Goal: Transaction & Acquisition: Book appointment/travel/reservation

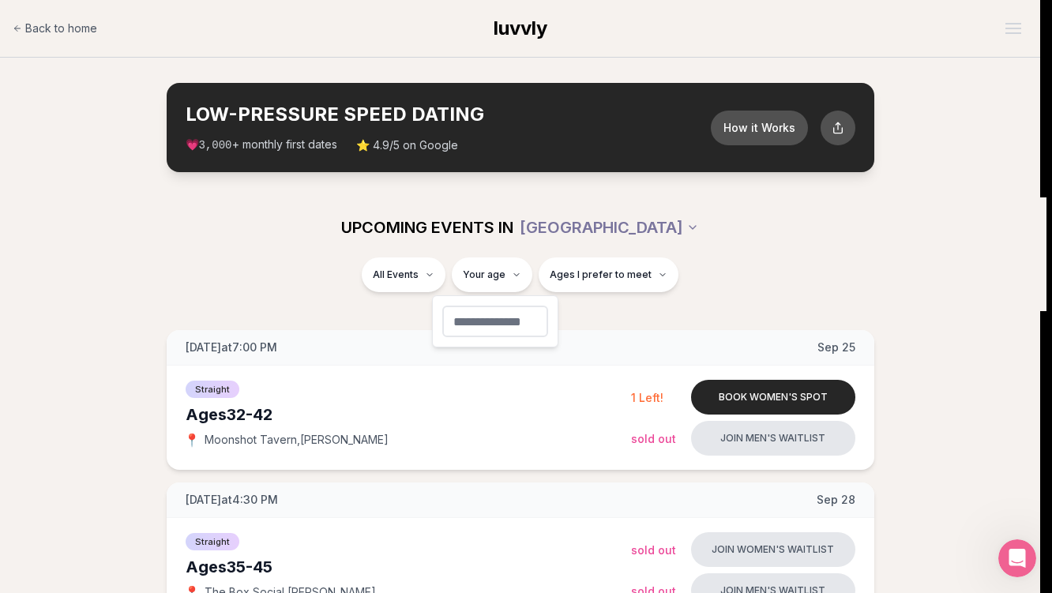
type input "**"
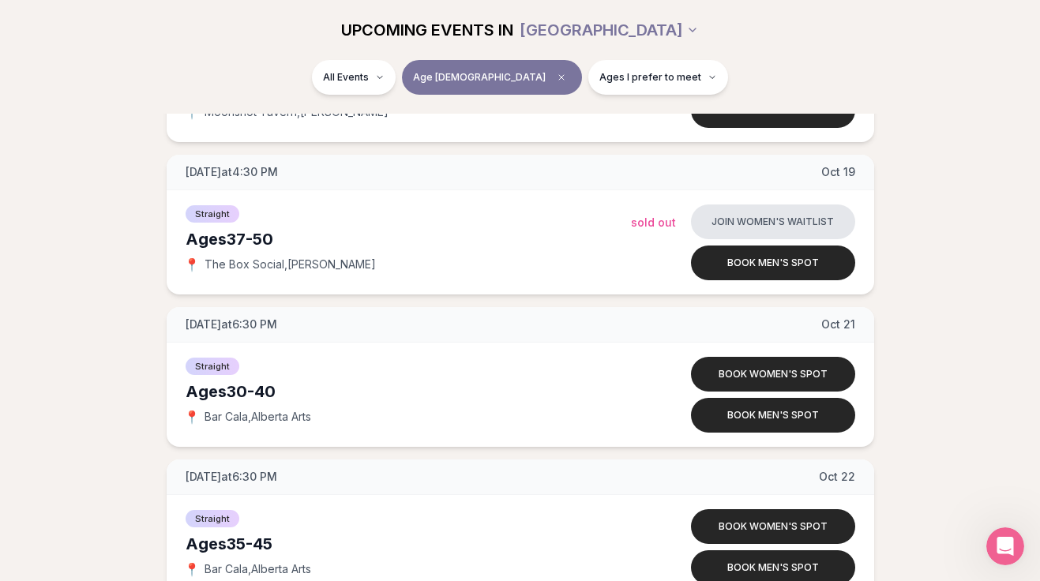
scroll to position [3080, 0]
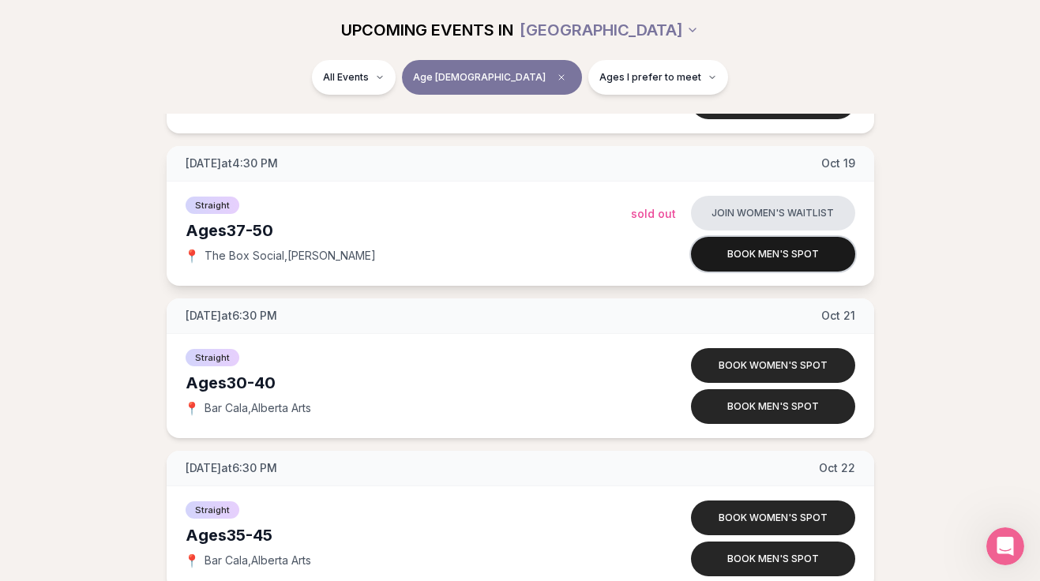
click at [785, 243] on button "Book men's spot" at bounding box center [773, 254] width 164 height 35
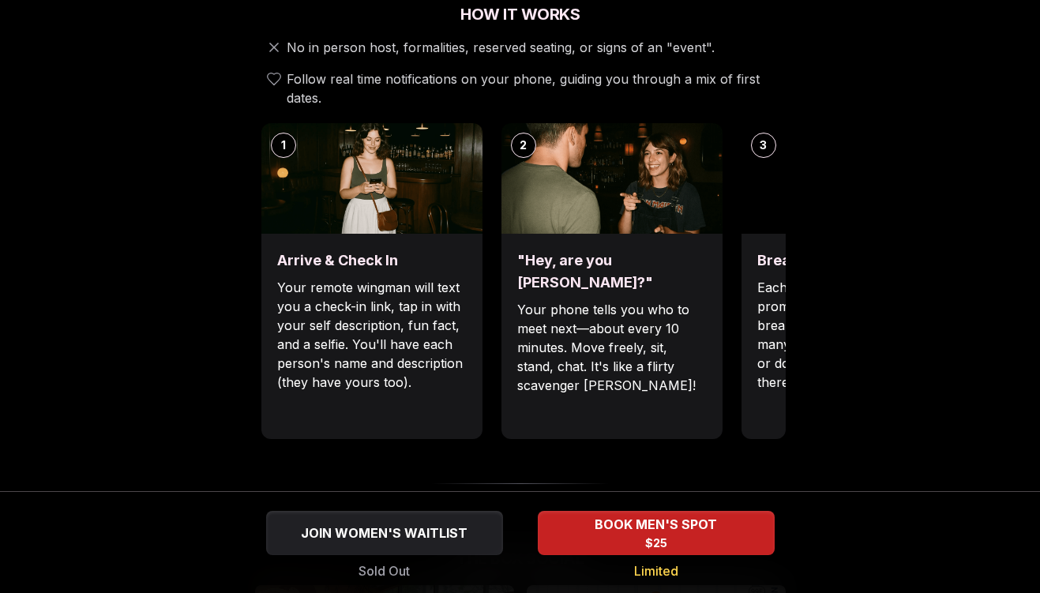
scroll to position [621, 0]
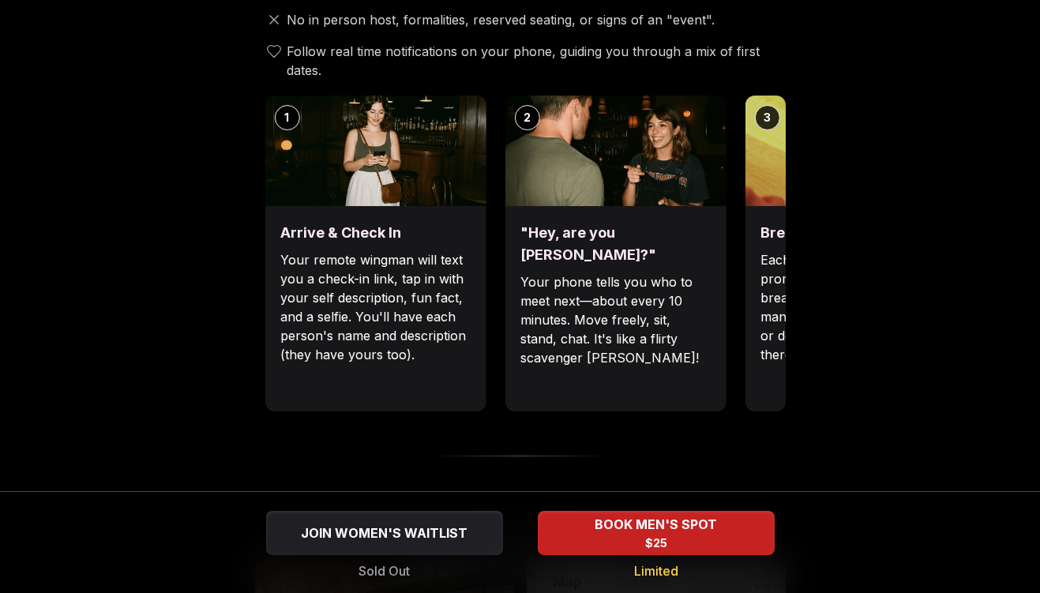
click at [695, 349] on div ""Hey, are you [PERSON_NAME]?" Your phone tells you who to meet next—about every…" at bounding box center [615, 308] width 221 height 205
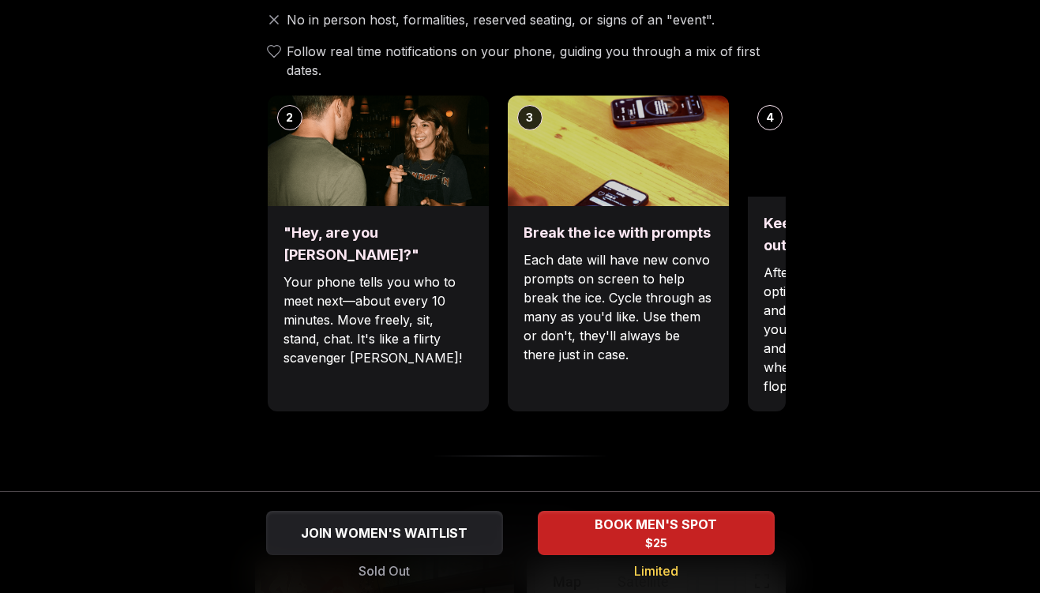
click at [407, 349] on div ""Hey, are you [PERSON_NAME]?" Your phone tells you who to meet next—about every…" at bounding box center [378, 308] width 221 height 205
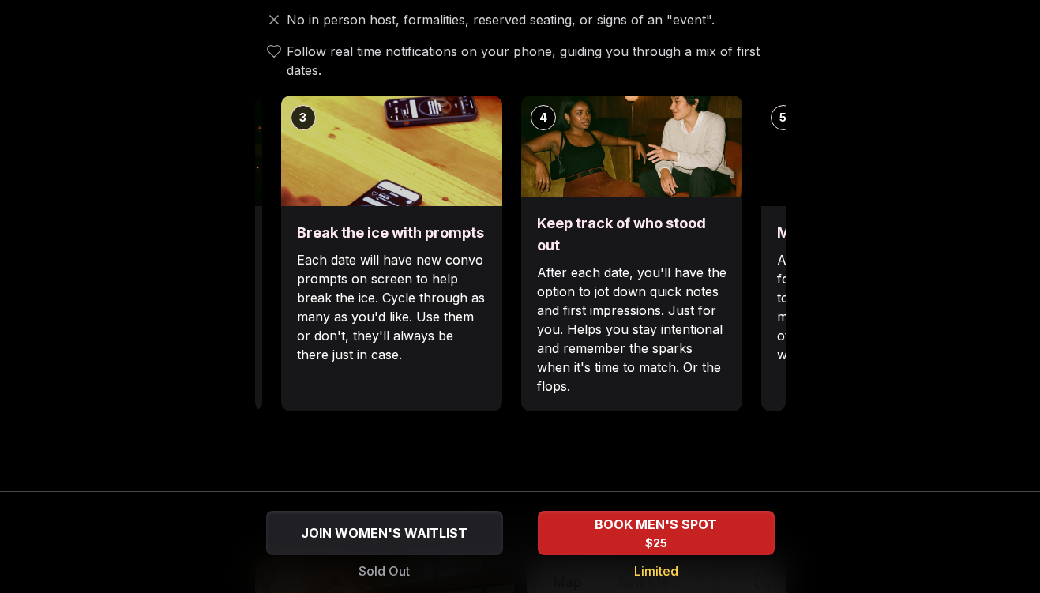
click at [249, 344] on div "Luvvly Speed Dating [DATE] Age Range 37 - 50 Orientation Straight Evening 4:30 …" at bounding box center [520, 442] width 1015 height 1962
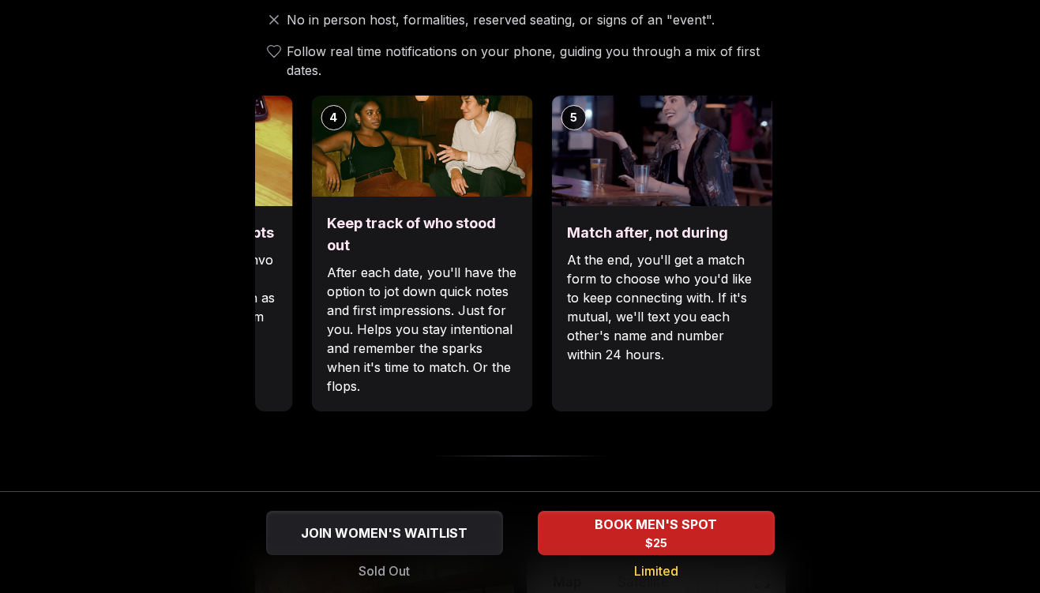
click at [444, 362] on p "After each date, you'll have the option to jot down quick notes and first impre…" at bounding box center [422, 329] width 190 height 133
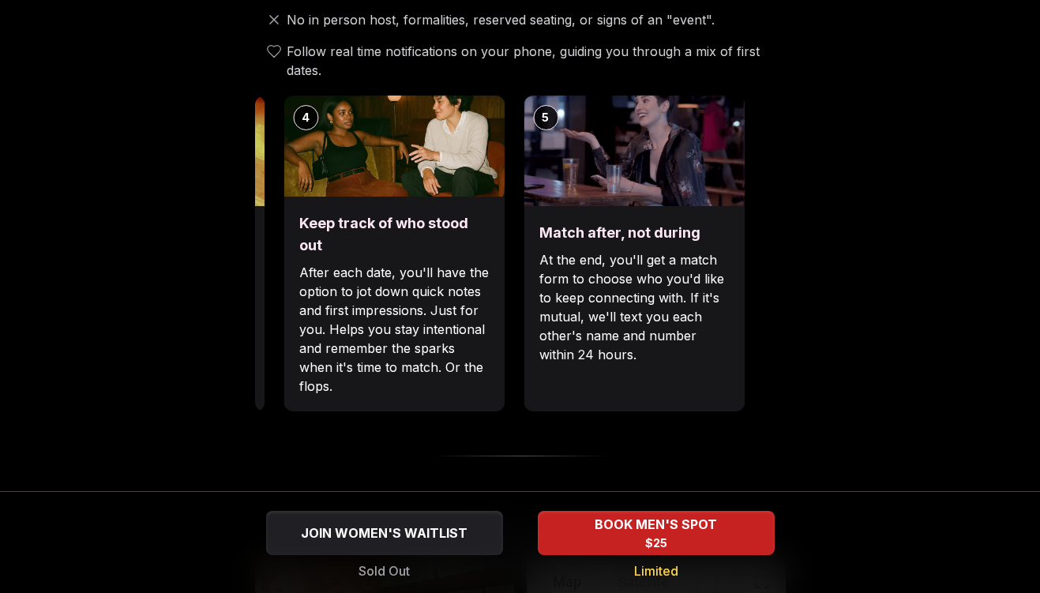
click at [422, 370] on p "After each date, you'll have the option to jot down quick notes and first impre…" at bounding box center [394, 329] width 190 height 133
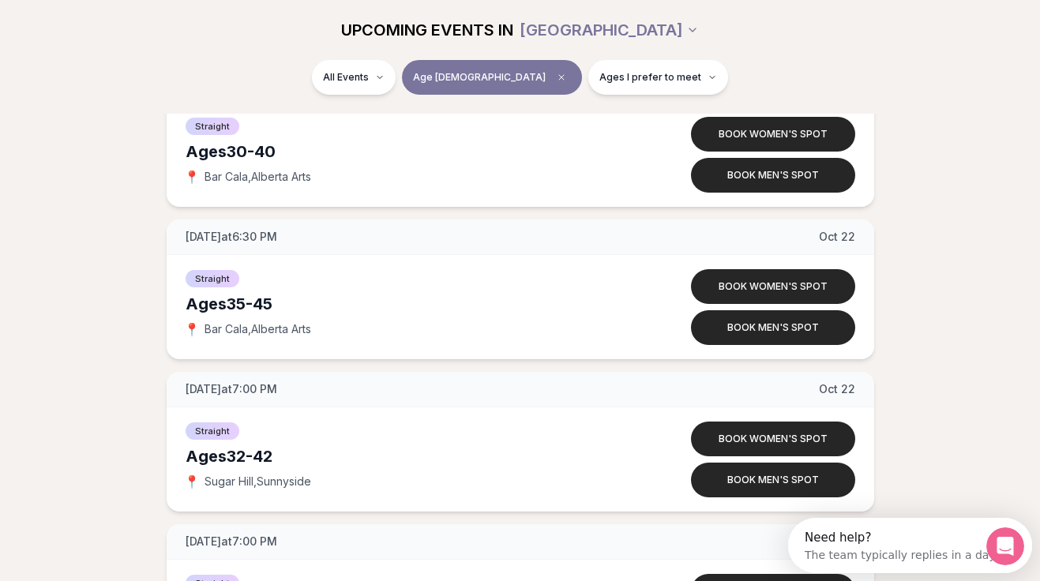
scroll to position [3317, 0]
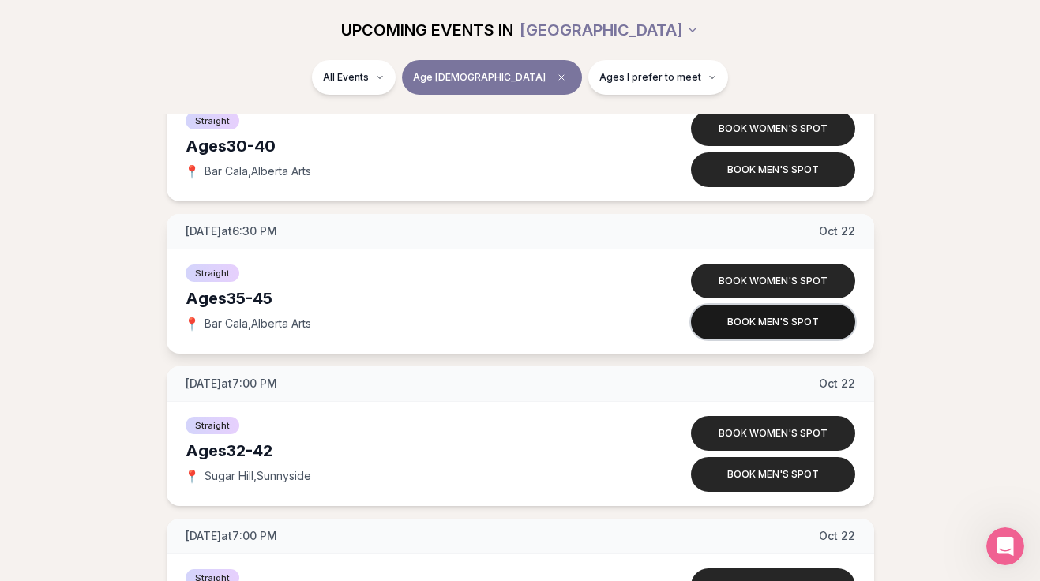
click at [794, 330] on button "Book men's spot" at bounding box center [773, 322] width 164 height 35
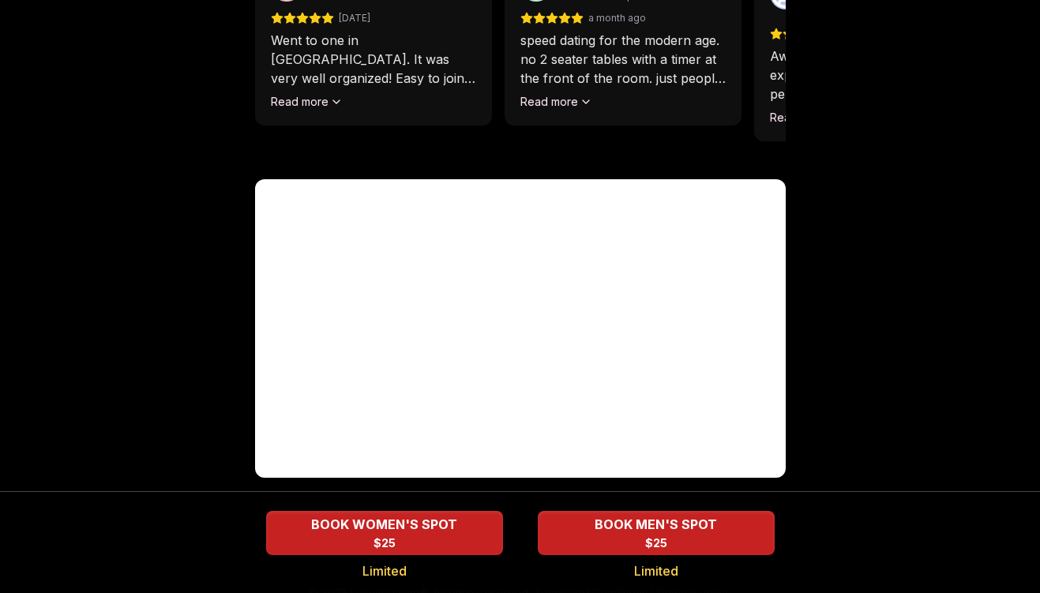
scroll to position [1569, 0]
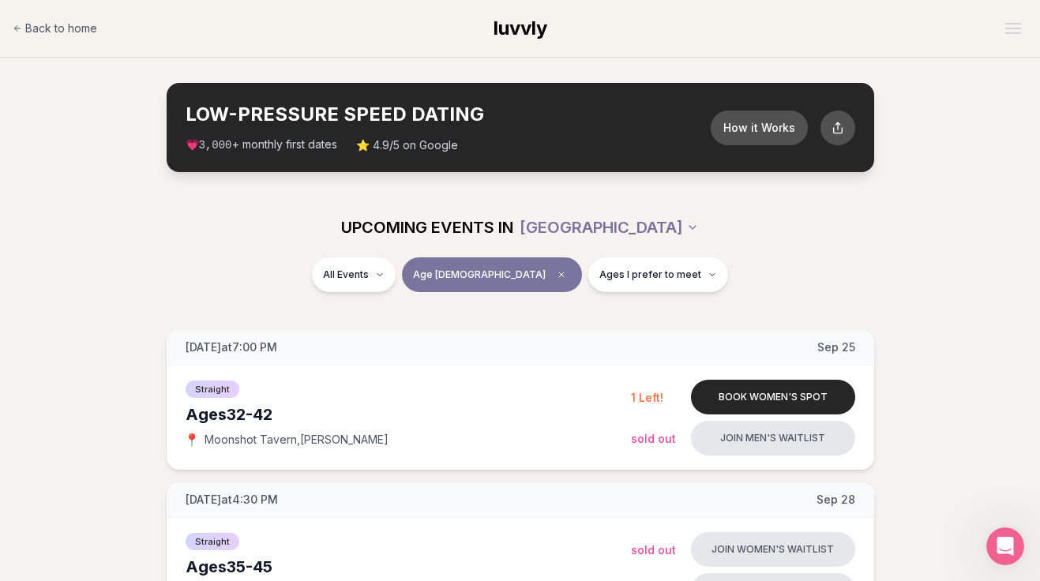
click at [272, 237] on div "UPCOMING EVENTS IN [GEOGRAPHIC_DATA]" at bounding box center [520, 227] width 884 height 35
